Goal: Information Seeking & Learning: Learn about a topic

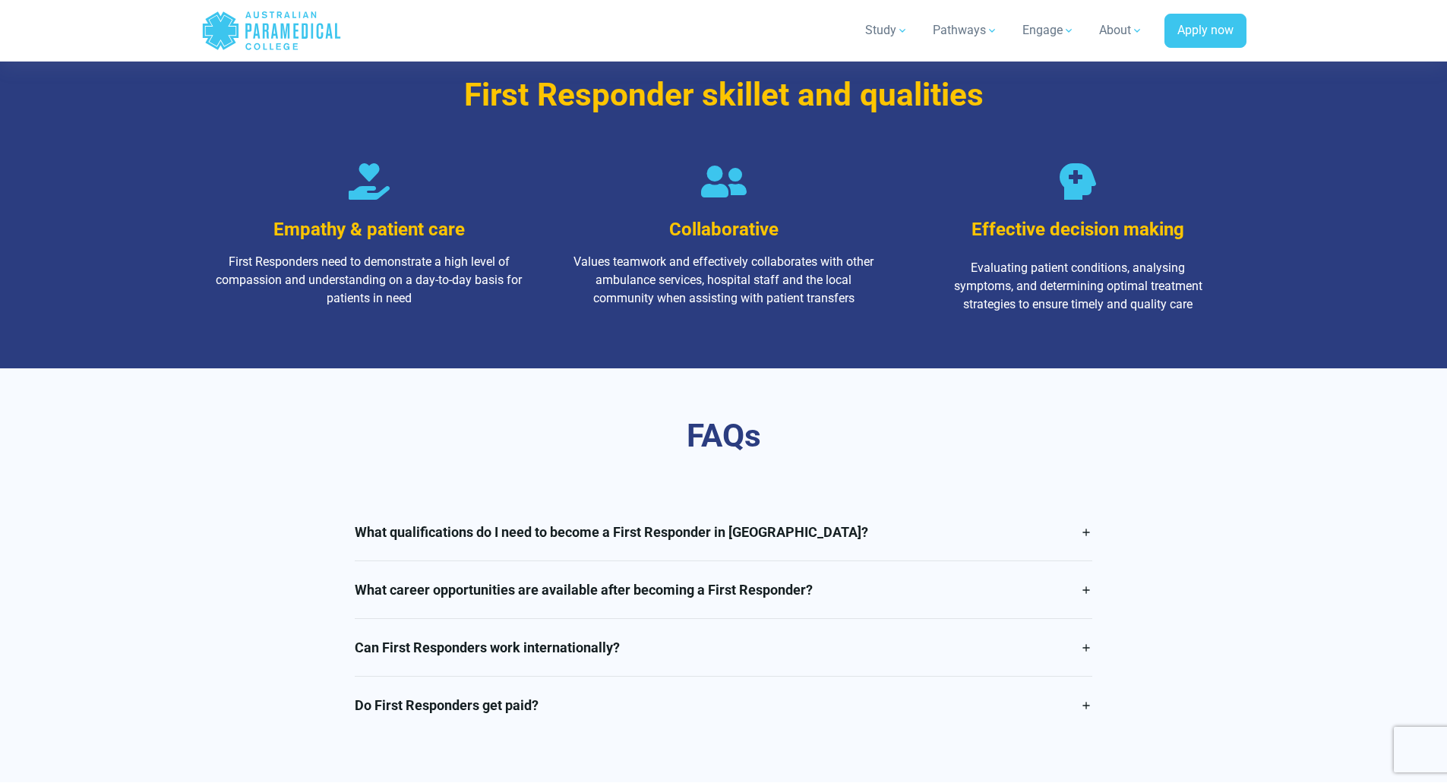
scroll to position [2487, 0]
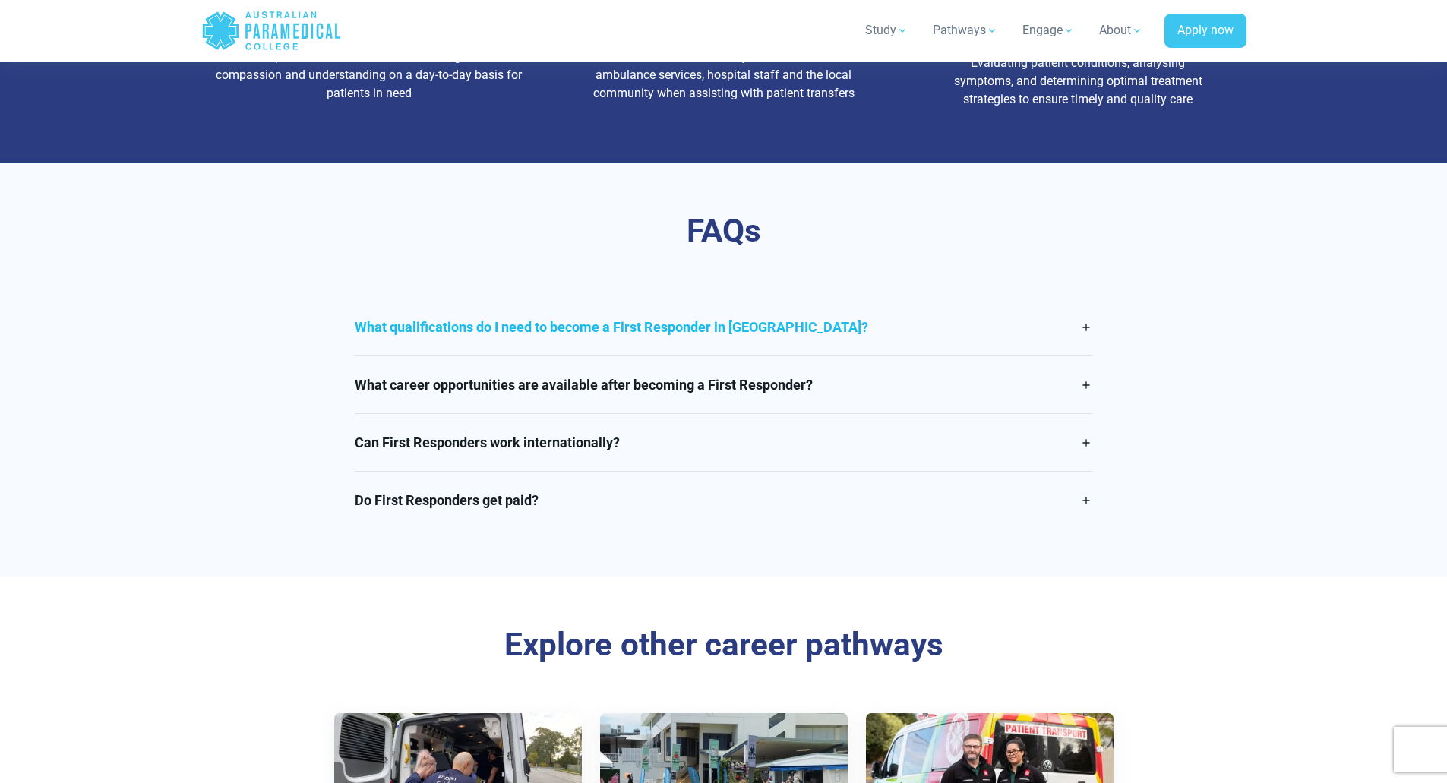
click at [464, 347] on link "What qualifications do I need to become a First Responder in [GEOGRAPHIC_DATA]?" at bounding box center [724, 327] width 738 height 57
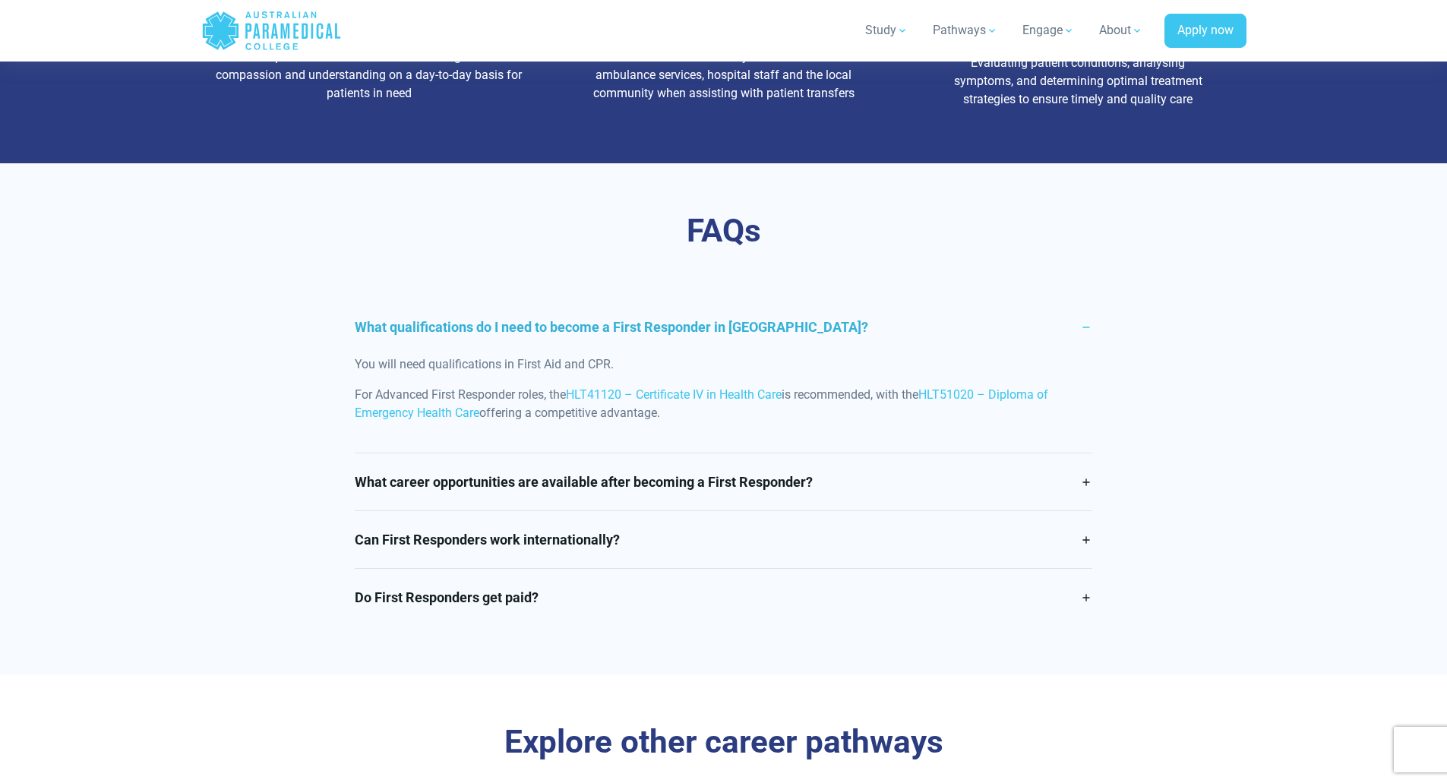
click at [480, 374] on p "You will need qualifications in First Aid and CPR." at bounding box center [724, 365] width 738 height 18
drag, startPoint x: 481, startPoint y: 379, endPoint x: 504, endPoint y: 379, distance: 23.6
click at [504, 374] on p "You will need qualifications in First Aid and CPR." at bounding box center [724, 365] width 738 height 18
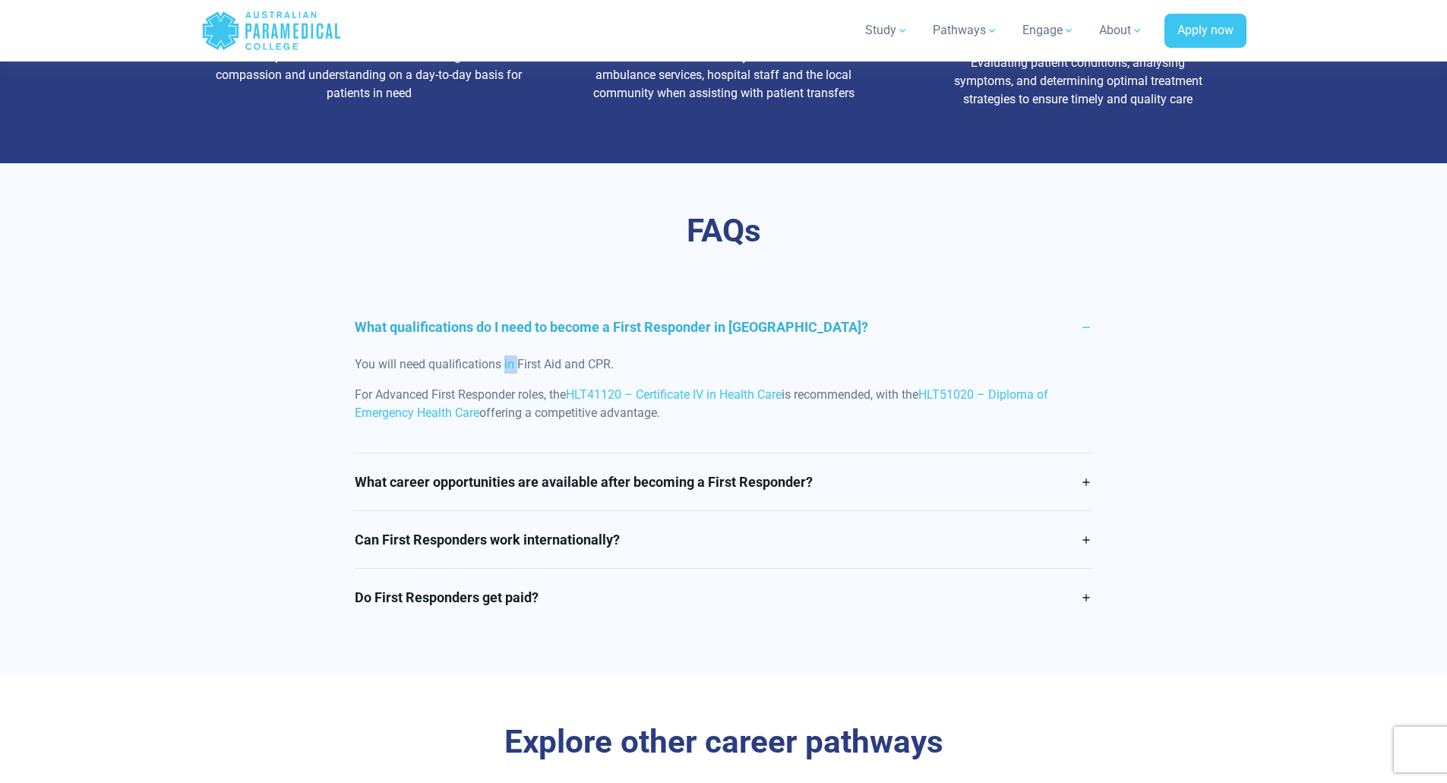
click at [504, 374] on p "You will need qualifications in First Aid and CPR." at bounding box center [724, 365] width 738 height 18
click at [505, 374] on p "You will need qualifications in First Aid and CPR." at bounding box center [724, 365] width 738 height 18
click at [519, 374] on p "You will need qualifications in First Aid and CPR." at bounding box center [724, 365] width 738 height 18
click at [706, 502] on link "What career opportunities are available after becoming a First Responder?" at bounding box center [724, 482] width 738 height 57
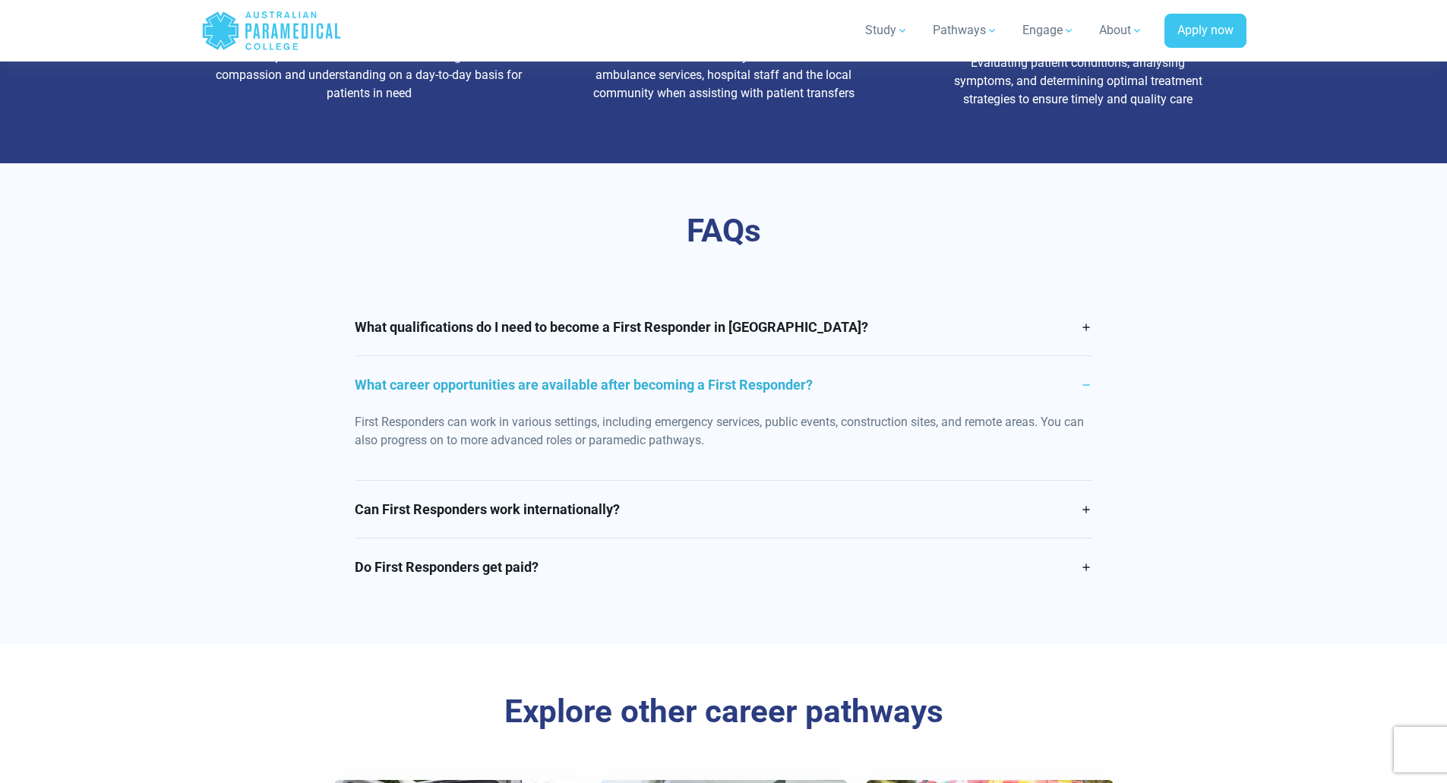
click at [716, 480] on div "First Responders can work in various settings, including emergency services, pu…" at bounding box center [724, 446] width 738 height 67
click at [720, 559] on link "Do First Responders get paid?" at bounding box center [724, 567] width 738 height 57
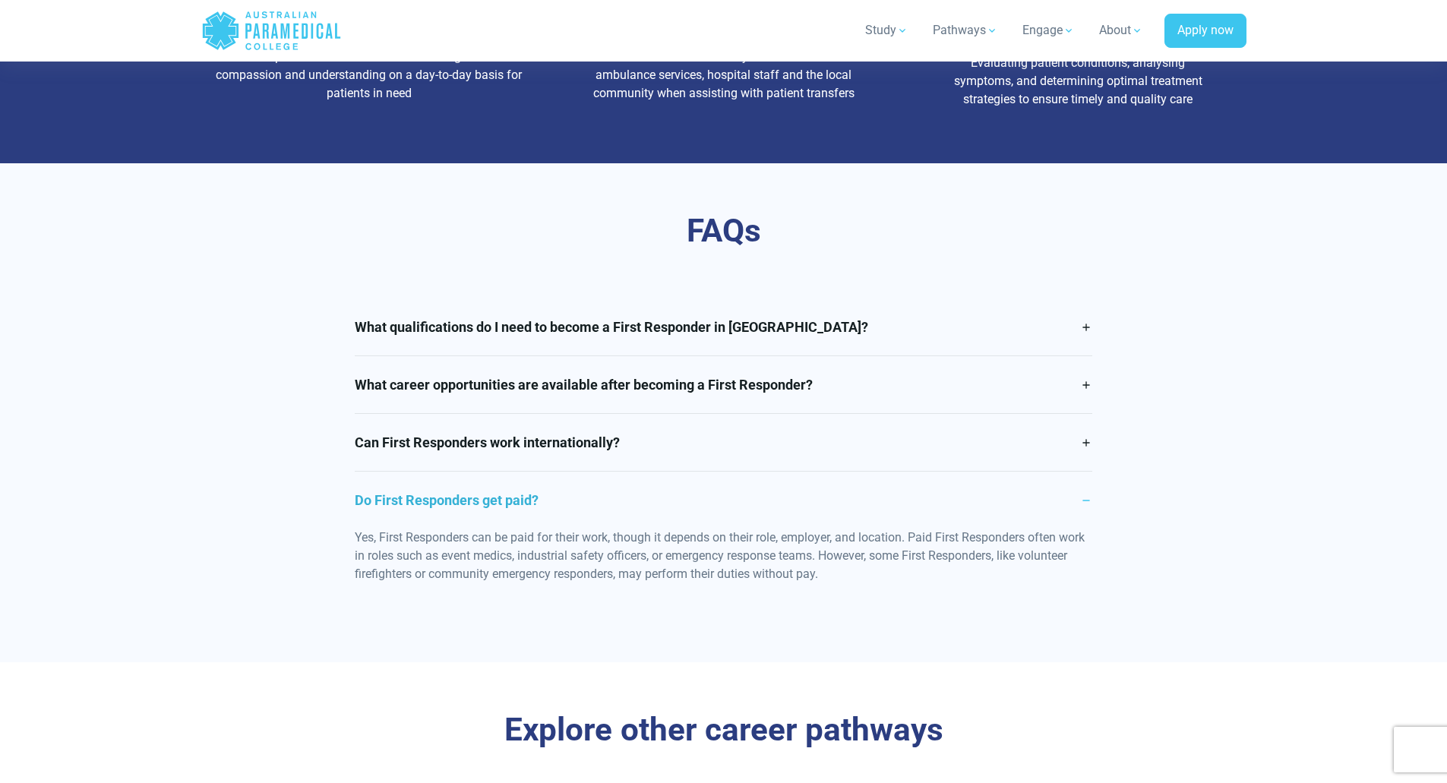
click at [722, 529] on link "Do First Responders get paid?" at bounding box center [724, 500] width 738 height 57
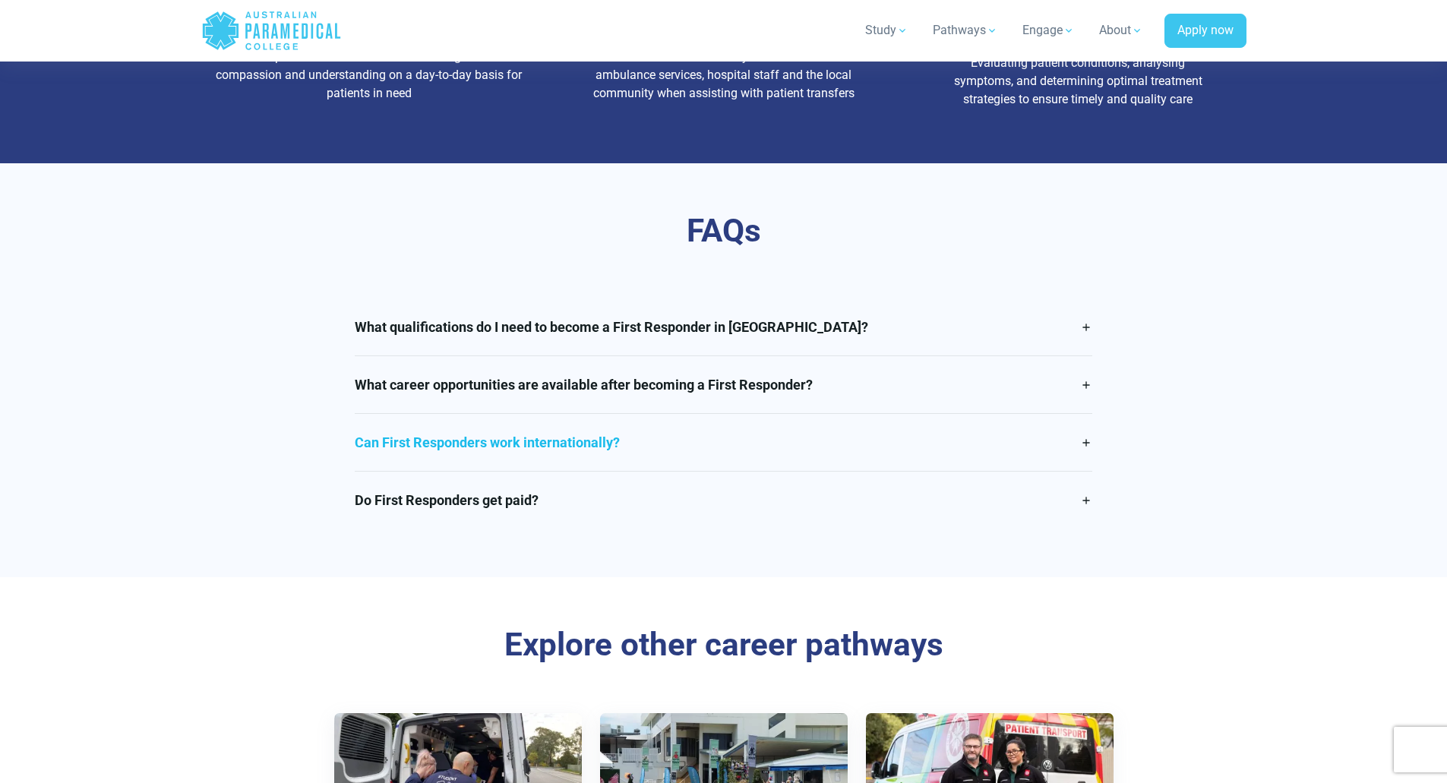
click at [732, 469] on link "Can First Responders work internationally?" at bounding box center [724, 442] width 738 height 57
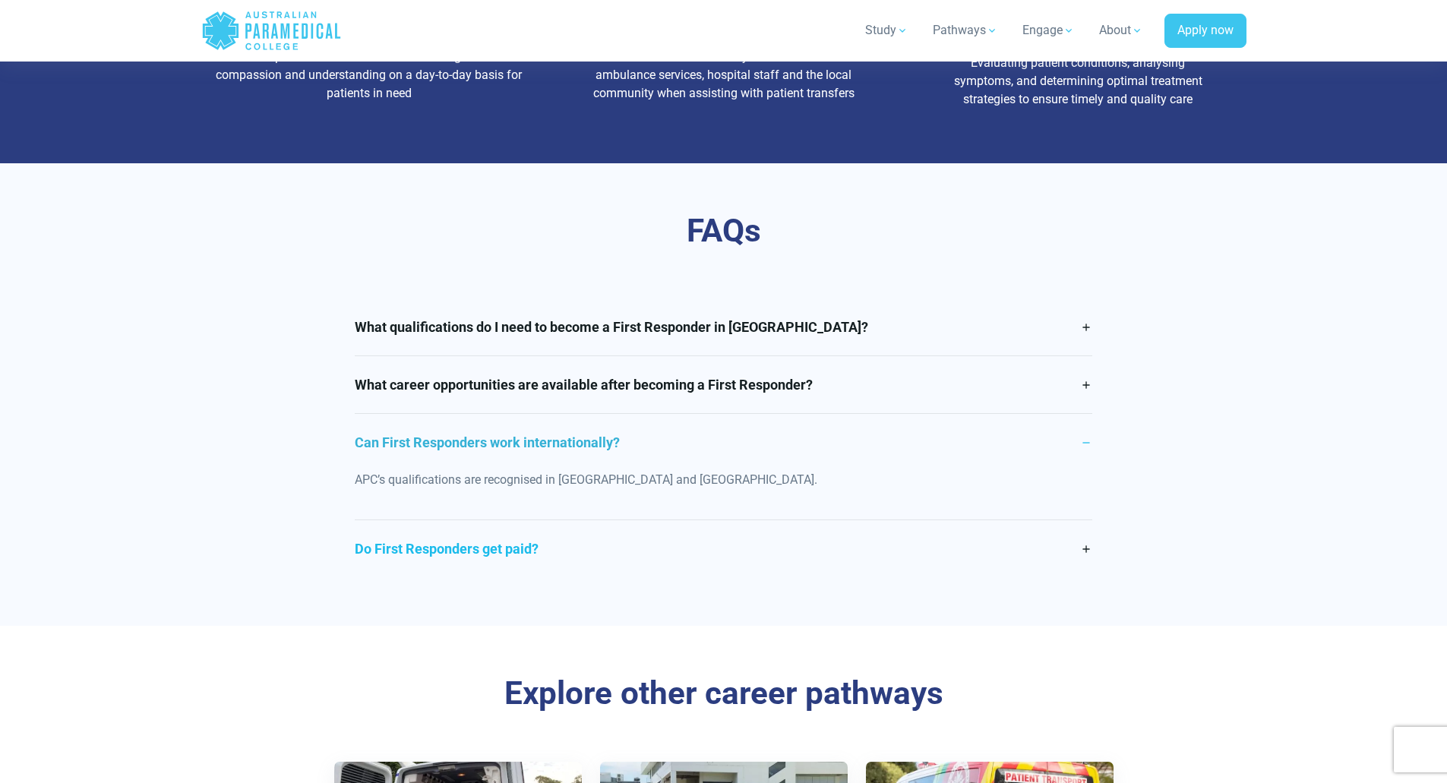
click at [726, 574] on link "Do First Responders get paid?" at bounding box center [724, 548] width 738 height 57
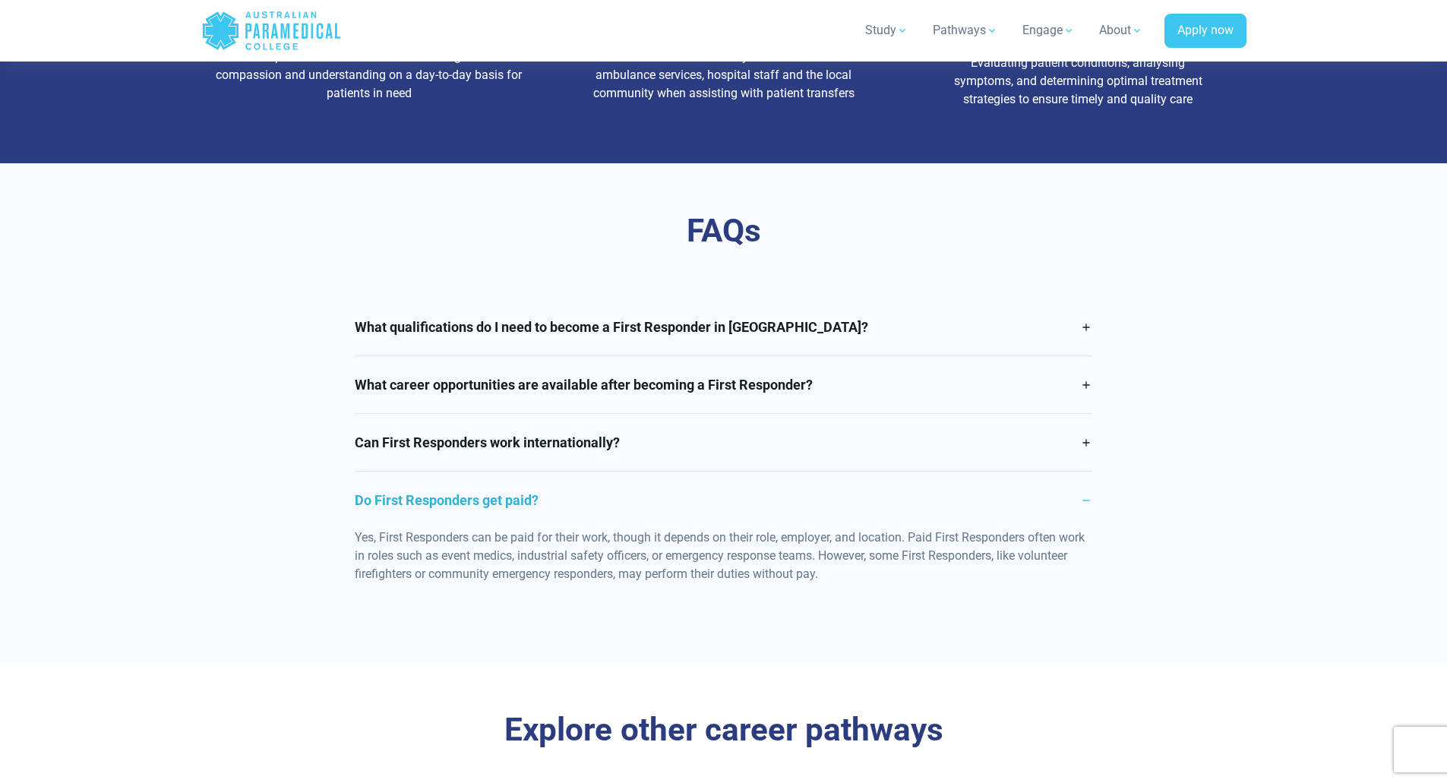
click at [726, 572] on p "Yes, First Responders can be paid for their work, though it depends on their ro…" at bounding box center [724, 556] width 738 height 55
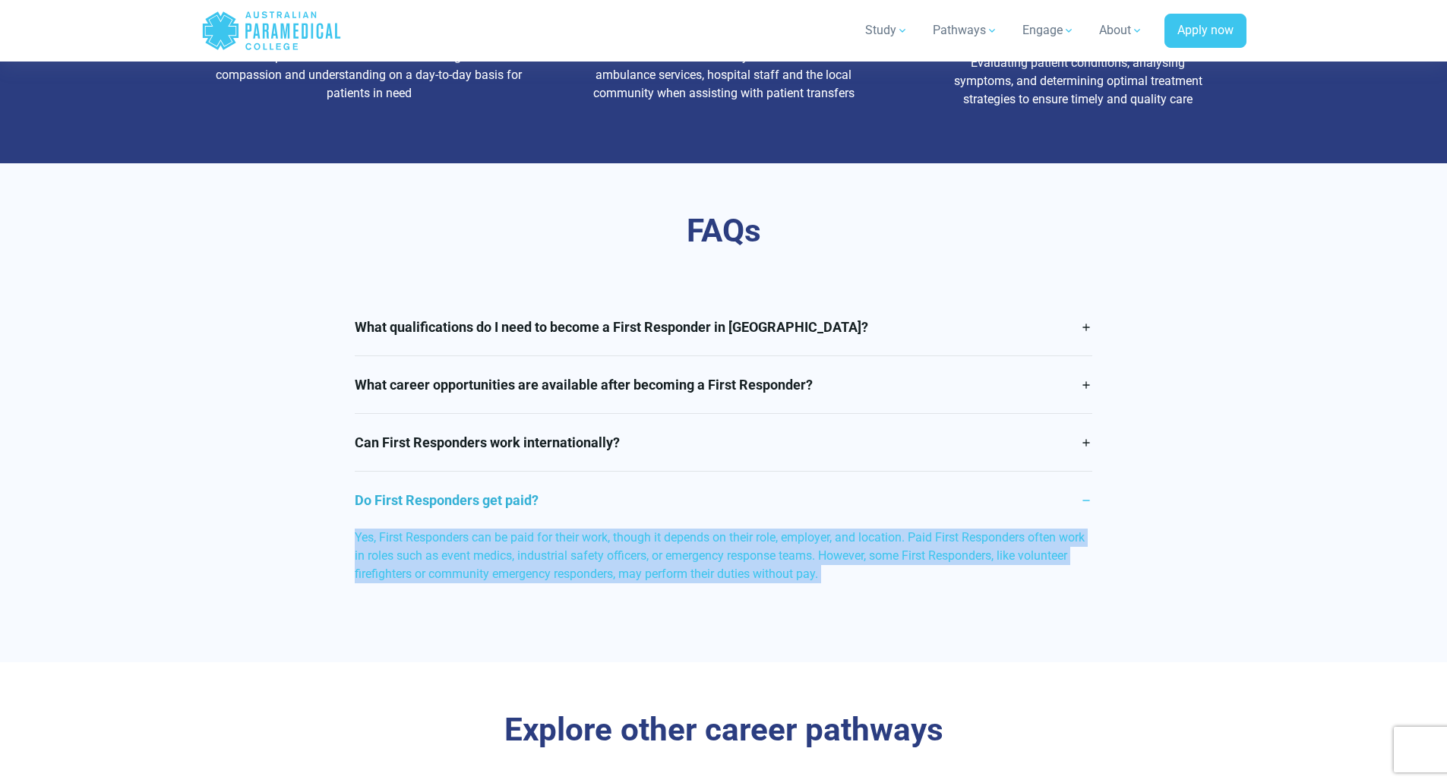
click at [726, 572] on p "Yes, First Responders can be paid for their work, though it depends on their ro…" at bounding box center [724, 556] width 738 height 55
click at [825, 577] on p "Yes, First Responders can be paid for their work, though it depends on their ro…" at bounding box center [724, 556] width 738 height 55
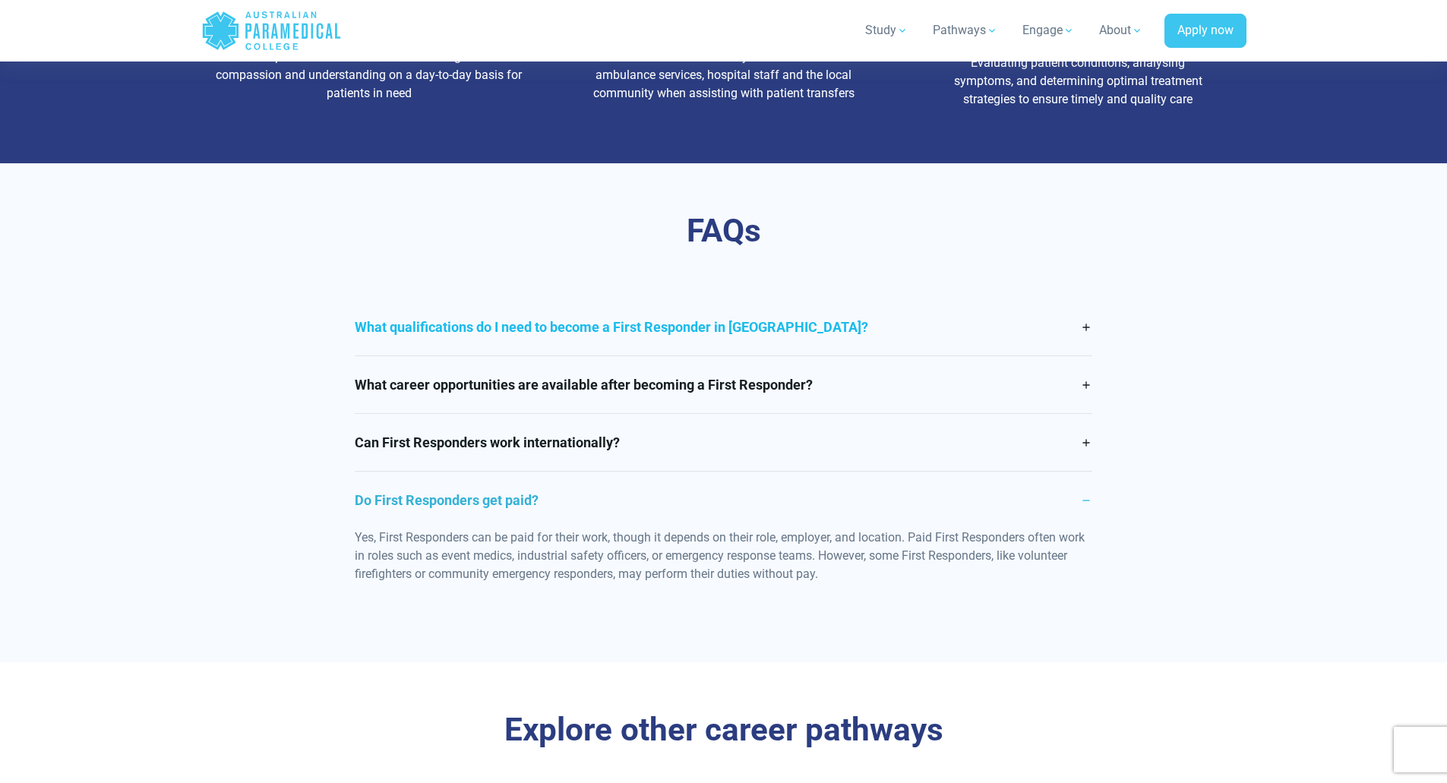
click at [727, 356] on link "What qualifications do I need to become a First Responder in [GEOGRAPHIC_DATA]?" at bounding box center [724, 327] width 738 height 57
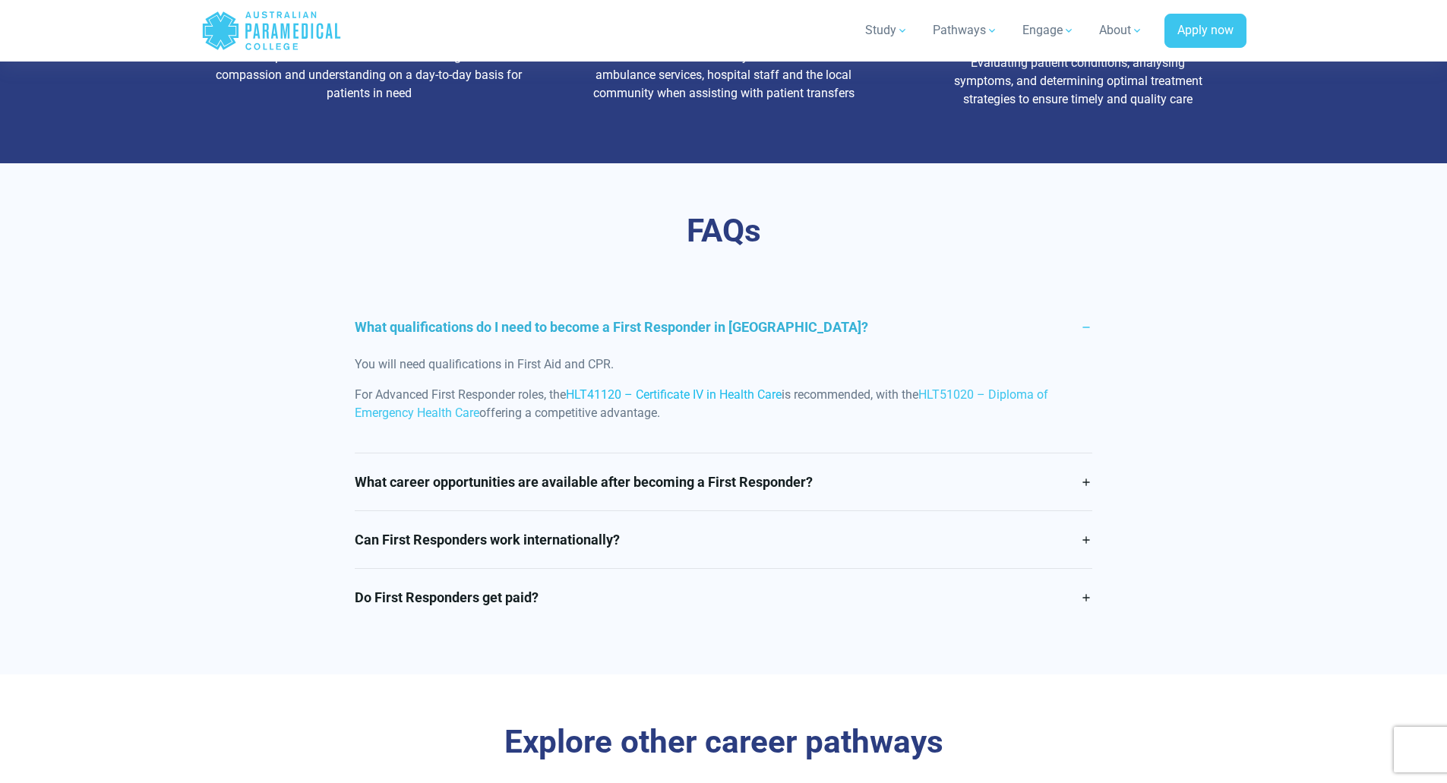
click at [746, 402] on link "HLT41120 – Certificate IV in Health Care" at bounding box center [674, 394] width 216 height 14
